Goal: Task Accomplishment & Management: Manage account settings

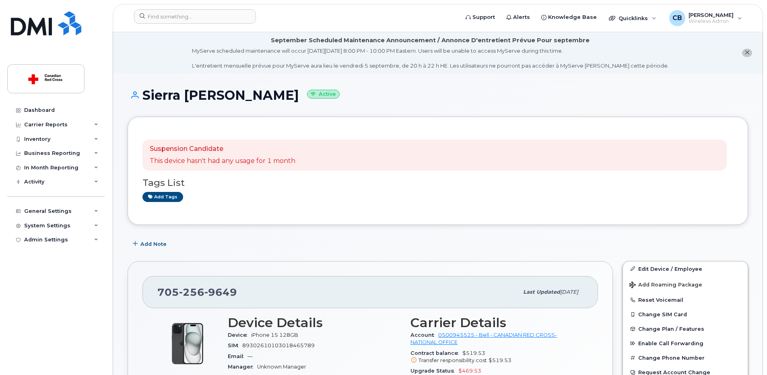
scroll to position [121, 0]
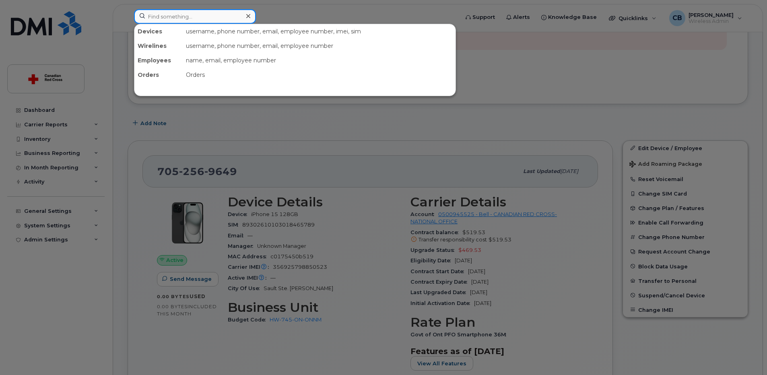
click at [174, 15] on input at bounding box center [195, 16] width 122 height 14
paste input "2505844012"
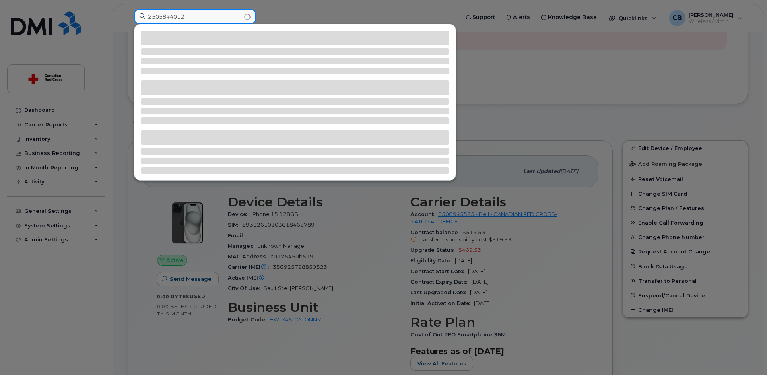
type input "2505844012"
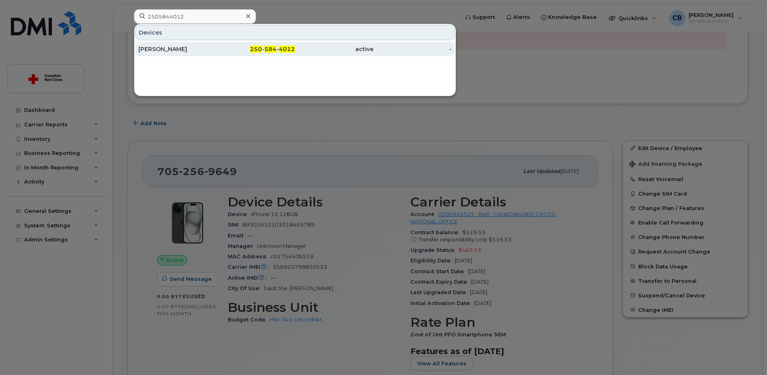
click at [166, 49] on div "Alina Konevski" at bounding box center [177, 49] width 78 height 8
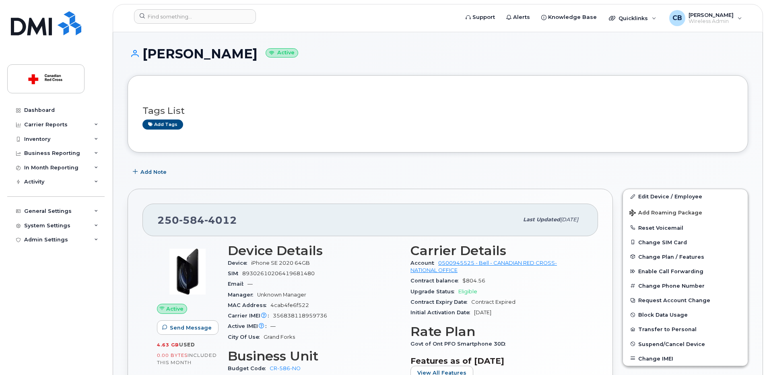
scroll to position [81, 0]
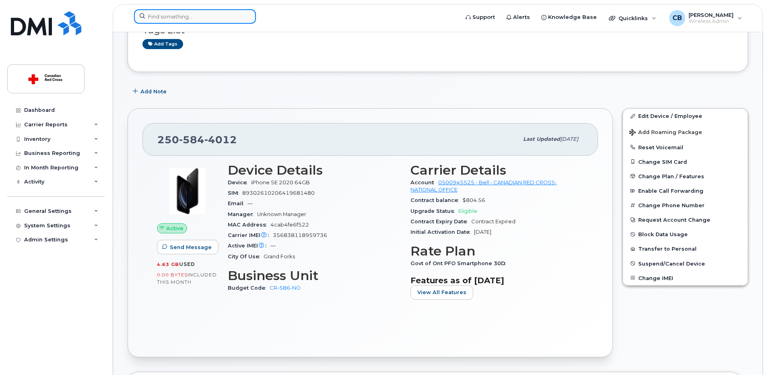
click at [208, 16] on input at bounding box center [195, 16] width 122 height 14
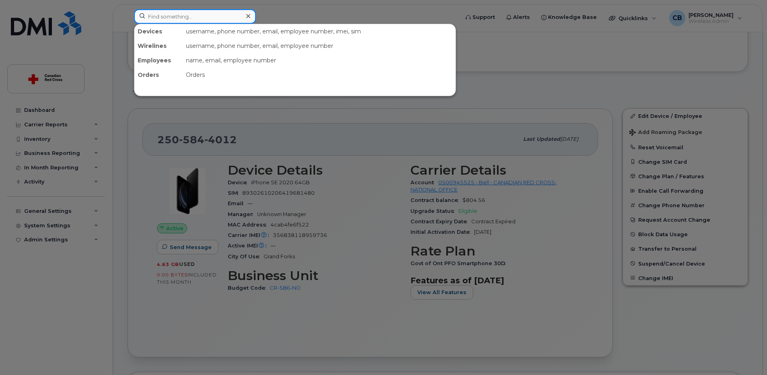
paste input "514-249-5727"
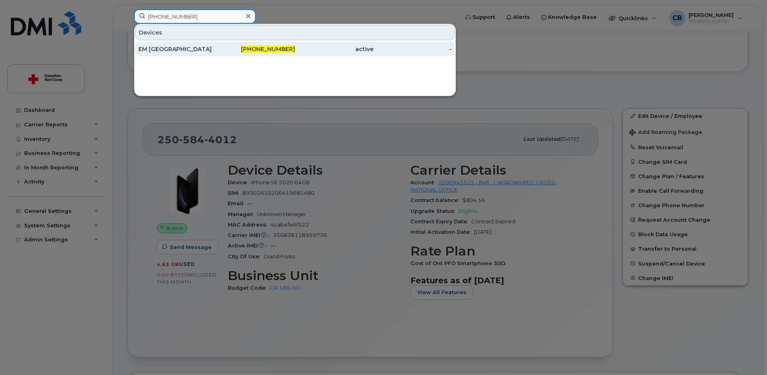
type input "514-249-5727"
click at [148, 52] on div "EM QC" at bounding box center [177, 49] width 78 height 8
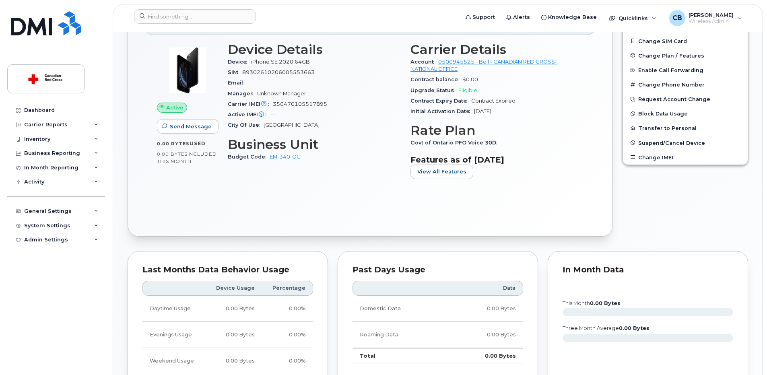
scroll to position [81, 0]
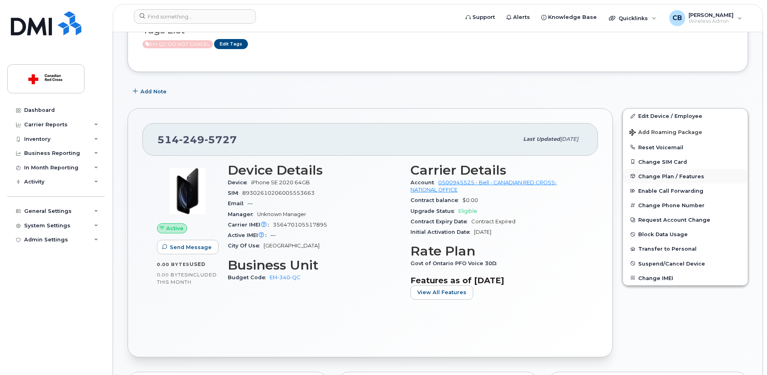
click at [660, 175] on span "Change Plan / Features" at bounding box center [671, 176] width 66 height 6
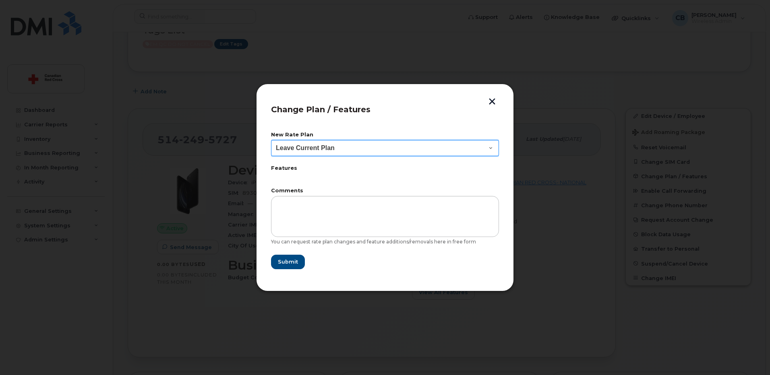
click at [341, 148] on select "Leave Current Plan BYOD Corp SmartShare 40 BYOD Corp Smartshare 25 Corp SmartSh…" at bounding box center [385, 148] width 228 height 16
click at [336, 147] on select "Leave Current Plan BYOD Corp SmartShare 40 BYOD Corp Smartshare 25 Corp SmartSh…" at bounding box center [385, 148] width 228 height 16
click at [489, 101] on button "button" at bounding box center [492, 102] width 12 height 8
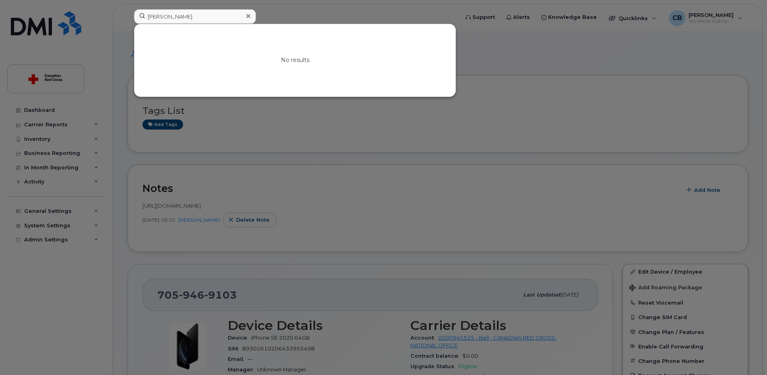
scroll to position [81, 0]
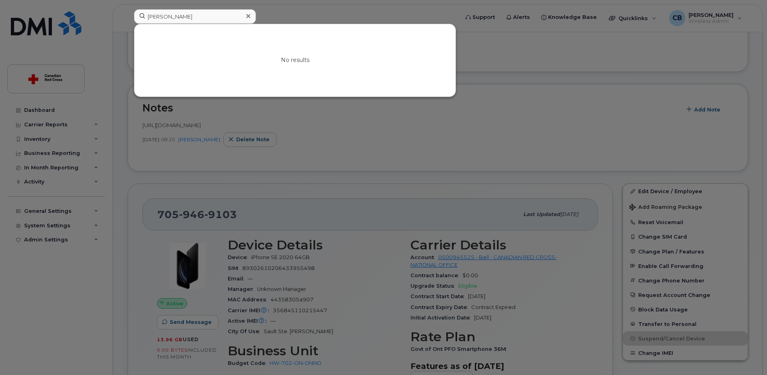
drag, startPoint x: 196, startPoint y: 21, endPoint x: 146, endPoint y: 21, distance: 50.7
click at [146, 21] on input "[PERSON_NAME]" at bounding box center [195, 16] width 122 height 14
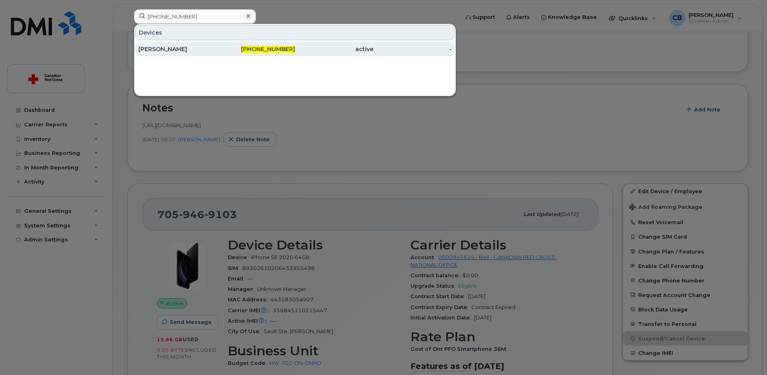
type input "[PHONE_NUMBER]"
click at [171, 50] on div "Concetta Grande" at bounding box center [177, 49] width 78 height 8
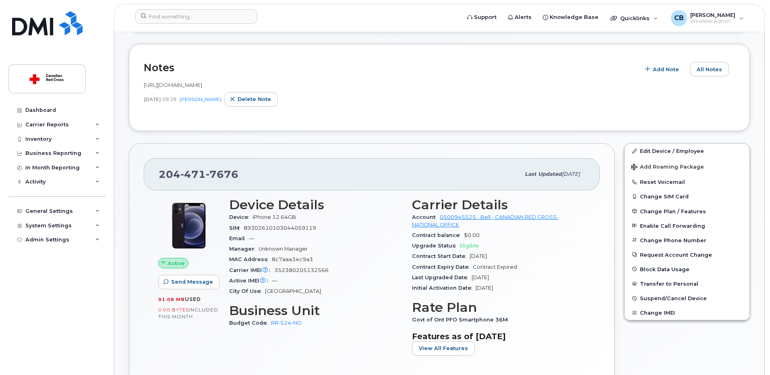
scroll to position [201, 0]
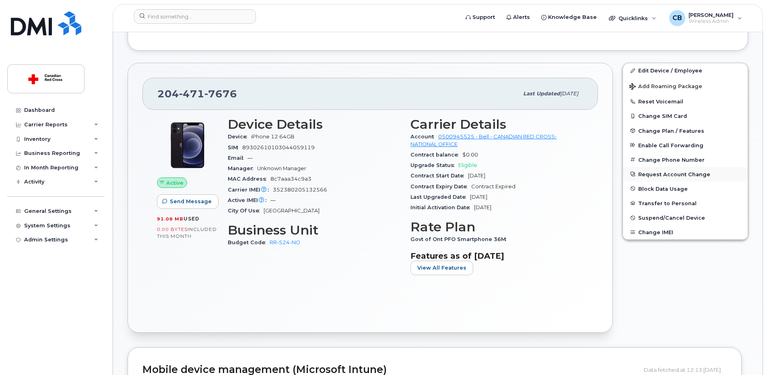
click at [658, 174] on button "Request Account Change" at bounding box center [685, 174] width 125 height 14
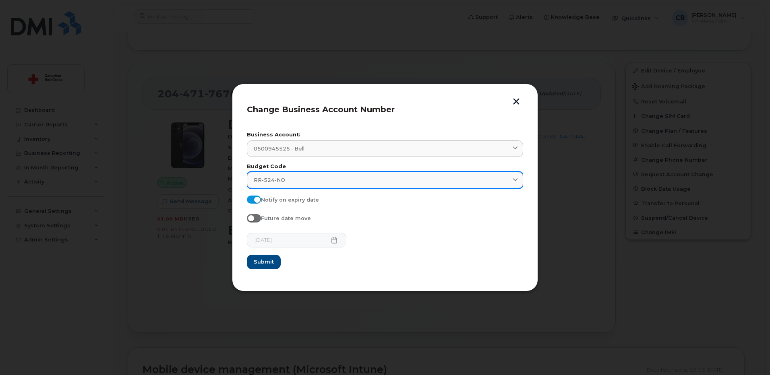
click at [293, 177] on div "RR-524-NO" at bounding box center [385, 180] width 262 height 8
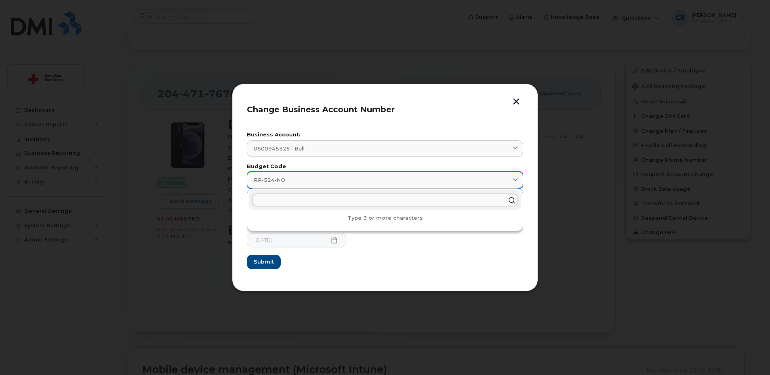
paste input "RR-524-NU"
type input "RR-524-NU"
